Goal: Task Accomplishment & Management: Use online tool/utility

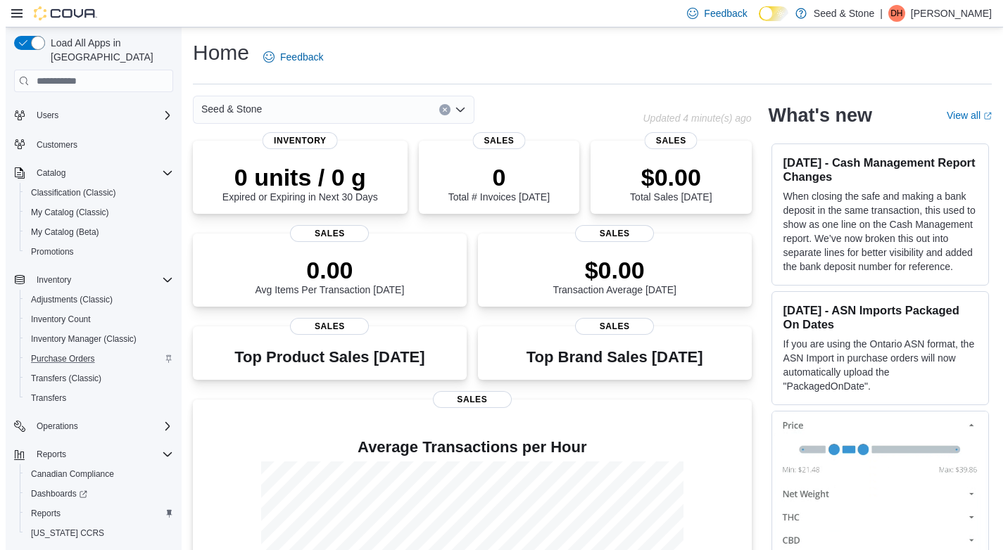
scroll to position [68, 0]
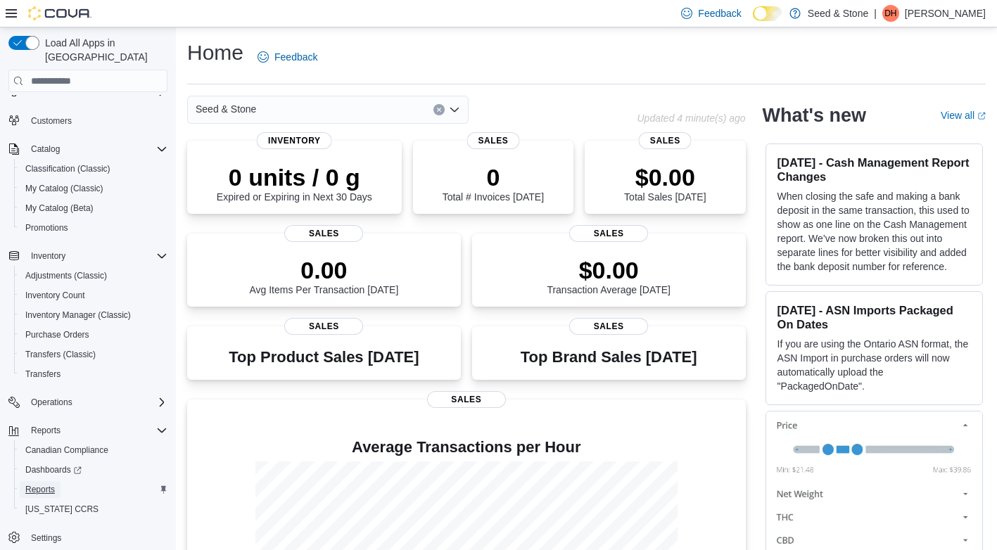
click at [47, 484] on span "Reports" at bounding box center [40, 489] width 30 height 11
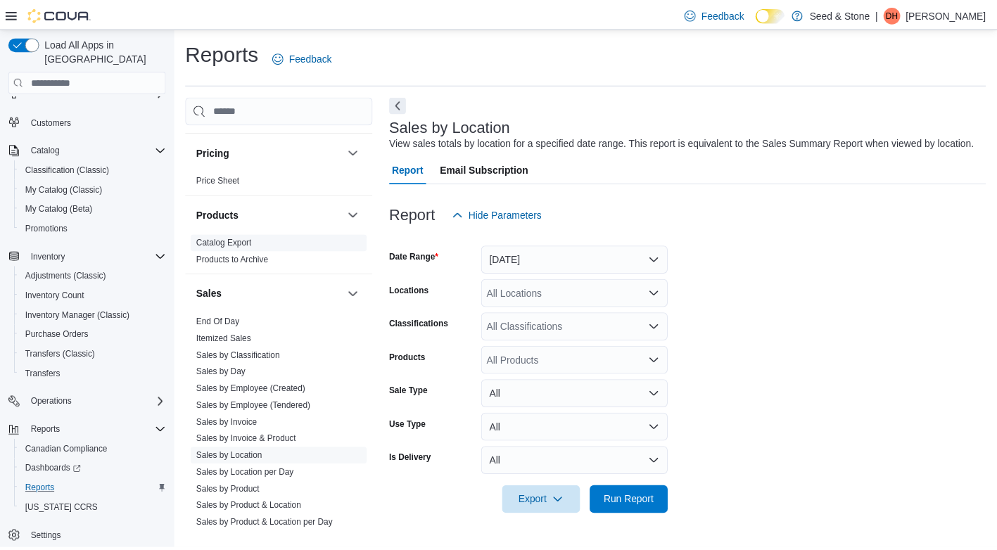
scroll to position [1108, 0]
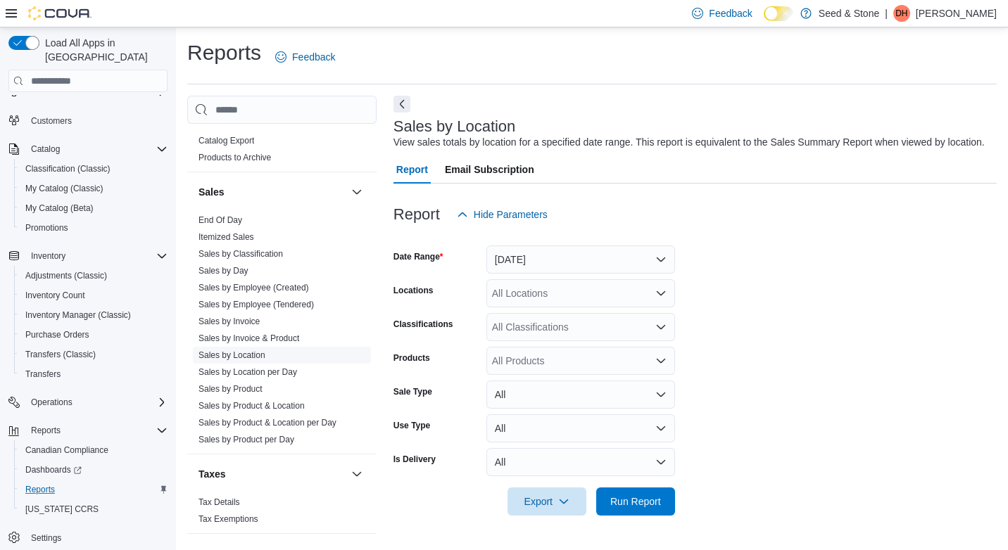
click at [235, 350] on span "Sales by Location" at bounding box center [231, 355] width 67 height 11
click at [639, 499] on span "Run Report" at bounding box center [635, 501] width 51 height 14
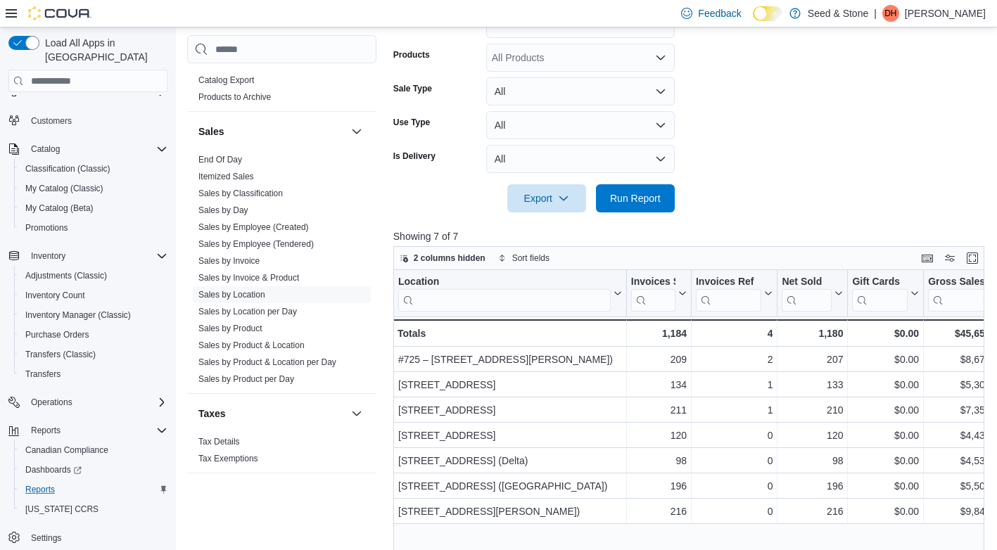
scroll to position [422, 0]
